Goal: Find specific page/section: Find specific page/section

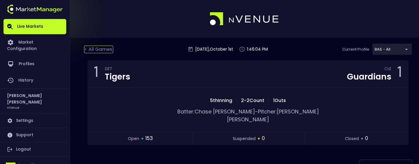
click at [99, 50] on div "< All Games" at bounding box center [98, 50] width 29 height 8
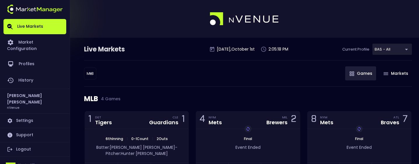
click at [90, 72] on body "Live Markets Market Configuration Profiles History [PERSON_NAME] nVenue Setting…" at bounding box center [209, 135] width 419 height 270
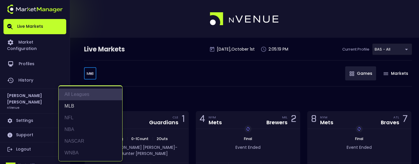
click at [82, 93] on li "All Leagues" at bounding box center [91, 94] width 64 height 12
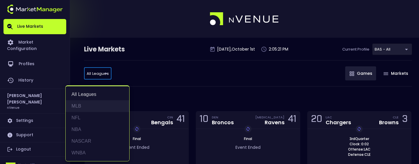
click at [85, 106] on li "MLB" at bounding box center [98, 106] width 64 height 12
type input "MLB"
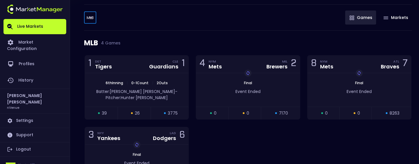
scroll to position [55, 0]
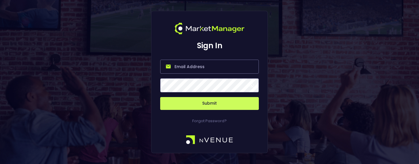
type input "[PERSON_NAME][EMAIL_ADDRESS][DOMAIN_NAME]"
click at [209, 106] on button "Submit" at bounding box center [209, 103] width 99 height 13
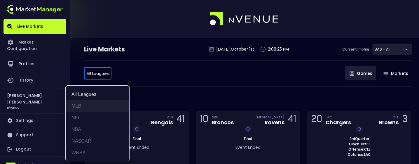
click at [89, 105] on li "MLB" at bounding box center [98, 106] width 64 height 12
type input "MLB"
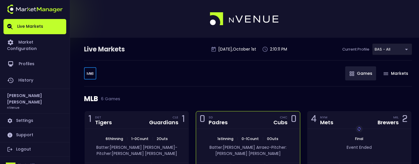
click at [250, 123] on div "0 SD Padres CHC Cubs 0" at bounding box center [248, 120] width 104 height 18
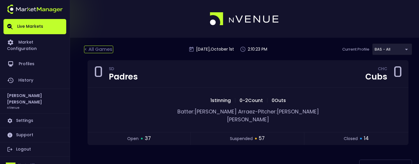
click at [101, 47] on div "< All Games" at bounding box center [98, 50] width 29 height 8
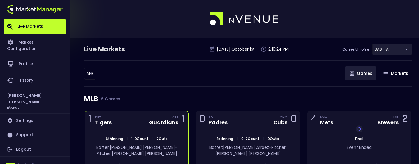
click at [137, 121] on div "1 DET Tigers CLE Guardians 1" at bounding box center [137, 120] width 104 height 18
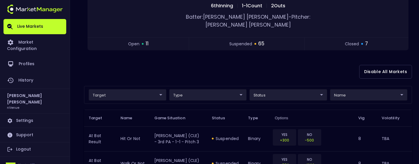
scroll to position [93, 0]
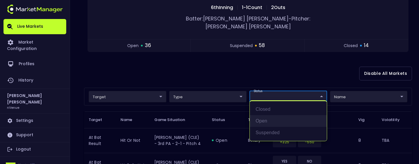
click at [269, 118] on li "open" at bounding box center [288, 121] width 77 height 12
type input "open"
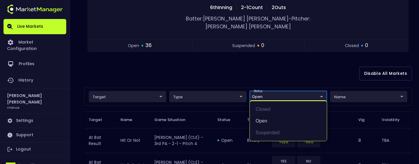
click at [210, 71] on div at bounding box center [209, 82] width 419 height 164
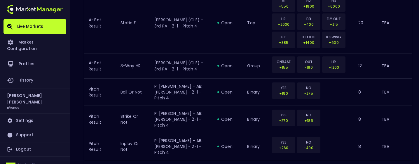
scroll to position [826, 0]
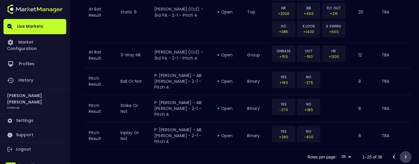
click at [406, 155] on icon "Go to next page" at bounding box center [406, 157] width 2 height 4
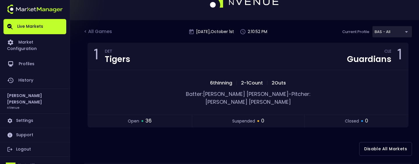
scroll to position [0, 0]
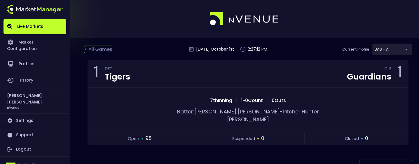
click at [104, 50] on div "< All Games" at bounding box center [98, 50] width 29 height 8
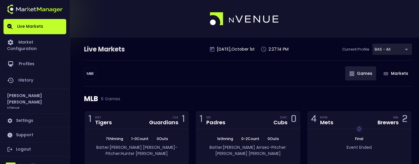
scroll to position [39, 0]
